Goal: Navigation & Orientation: Find specific page/section

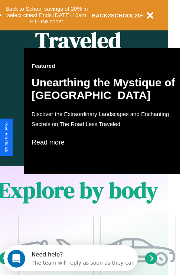
scroll to position [369, 12]
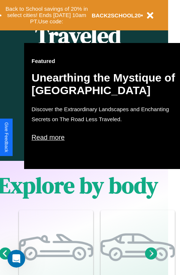
click at [106, 137] on p "Read more" at bounding box center [105, 137] width 148 height 12
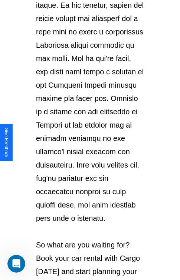
scroll to position [1281, 0]
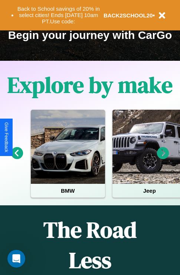
scroll to position [114, 0]
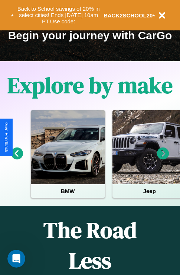
click at [163, 159] on icon at bounding box center [163, 153] width 12 height 12
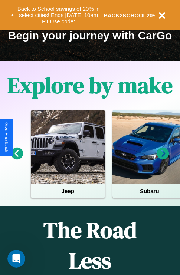
click at [163, 159] on icon at bounding box center [163, 153] width 12 height 12
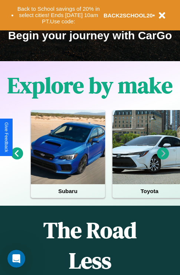
click at [163, 159] on icon at bounding box center [163, 153] width 12 height 12
